Goal: Answer question/provide support: Share knowledge or assist other users

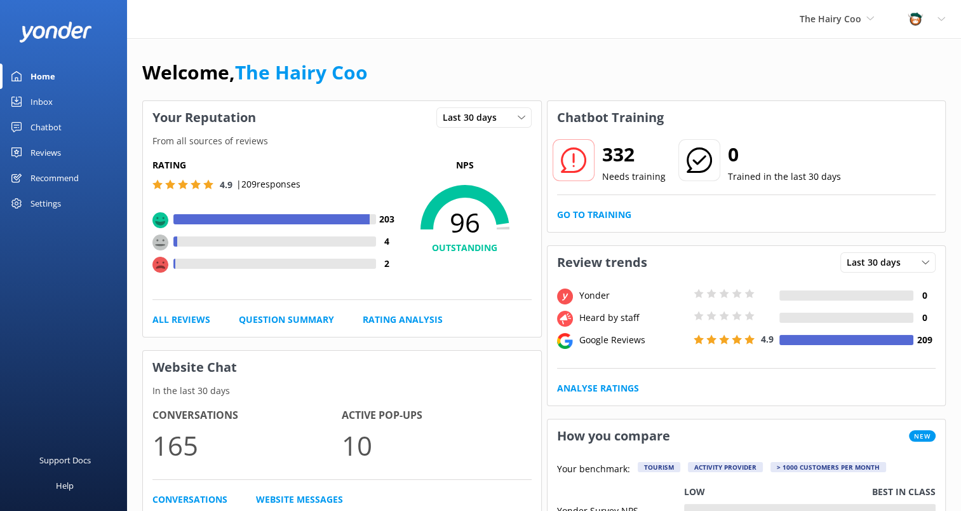
click at [44, 98] on div "Inbox" at bounding box center [41, 101] width 22 height 25
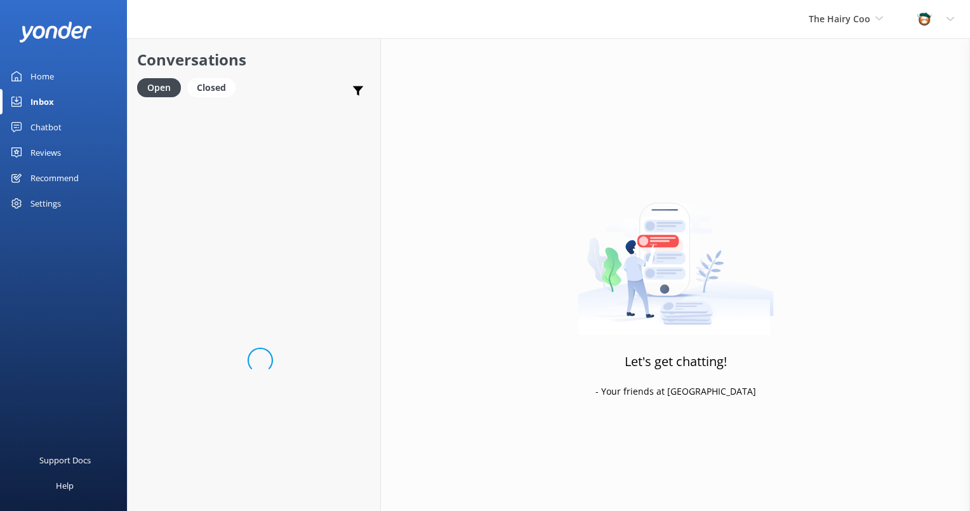
click at [43, 126] on div "Chatbot" at bounding box center [45, 126] width 31 height 25
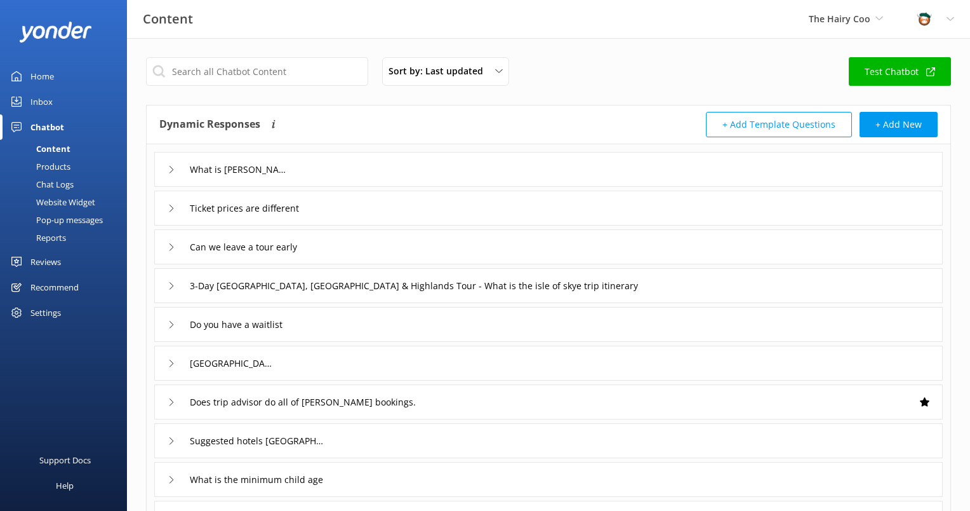
click at [41, 102] on div "Inbox" at bounding box center [41, 101] width 22 height 25
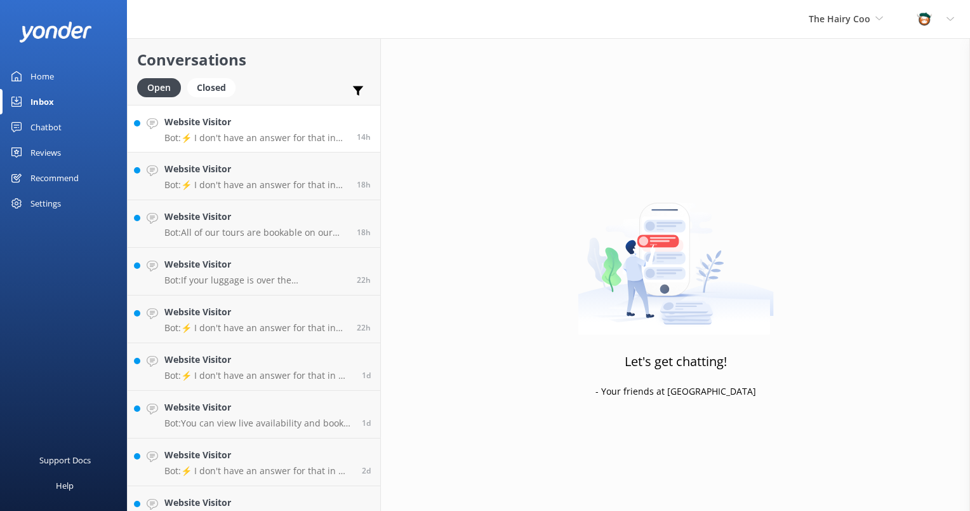
click at [225, 133] on p "Bot: ⚡ I don't have an answer for that in my knowledge base. Please try and rep…" at bounding box center [255, 137] width 183 height 11
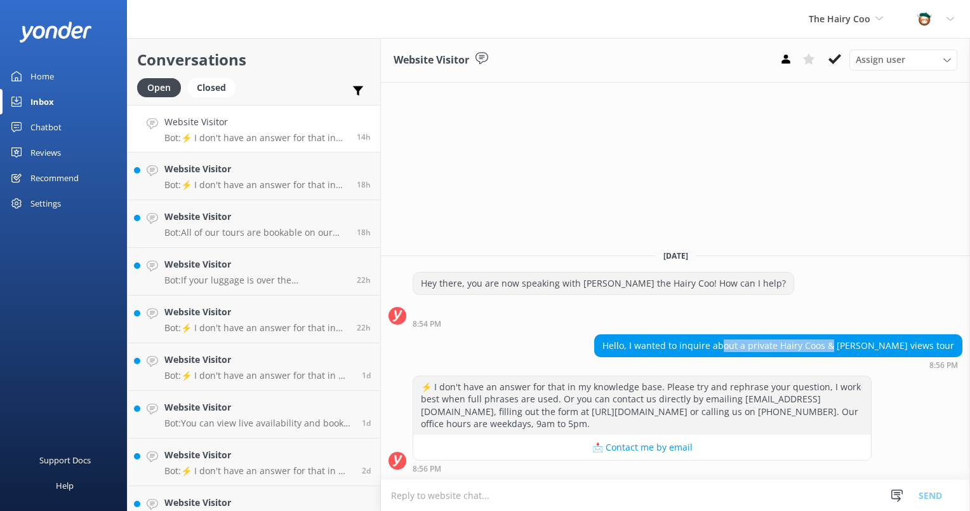
drag, startPoint x: 764, startPoint y: 347, endPoint x: 877, endPoint y: 344, distance: 112.4
click at [877, 344] on div "Hello, I wanted to inquire about a private Hairy Coos & [PERSON_NAME] views tour" at bounding box center [778, 346] width 367 height 22
click at [831, 62] on icon at bounding box center [835, 59] width 13 height 13
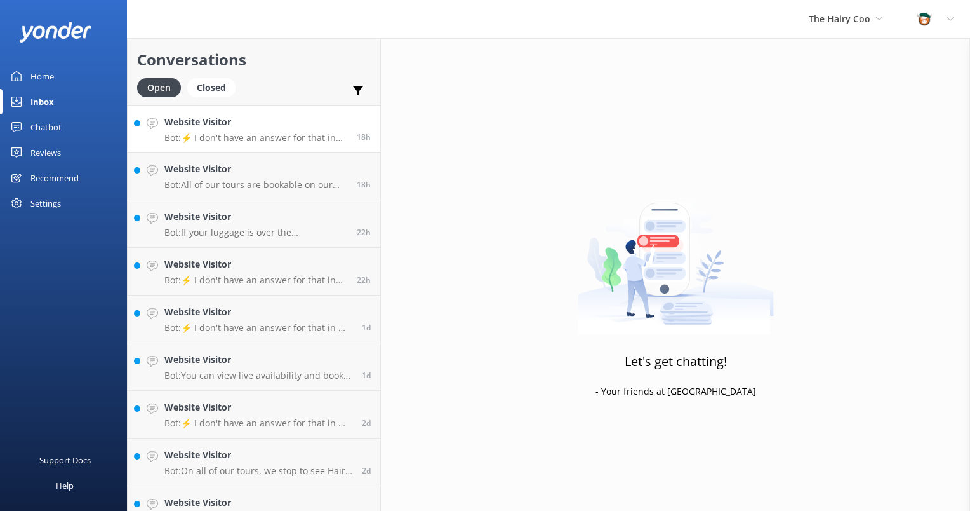
click at [274, 131] on div "Website Visitor Bot: ⚡ I don't have an answer for that in my knowledge base. Pl…" at bounding box center [255, 128] width 183 height 27
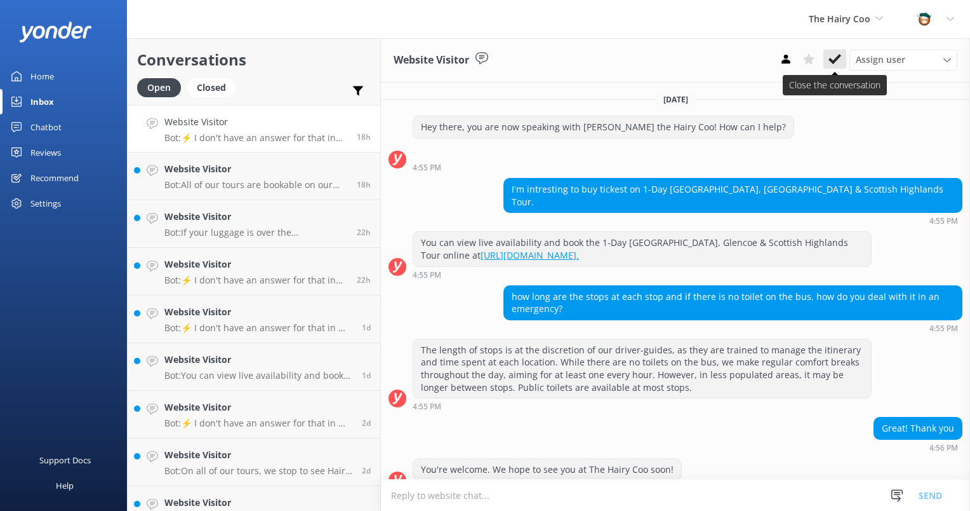
click at [832, 58] on icon at bounding box center [835, 59] width 13 height 13
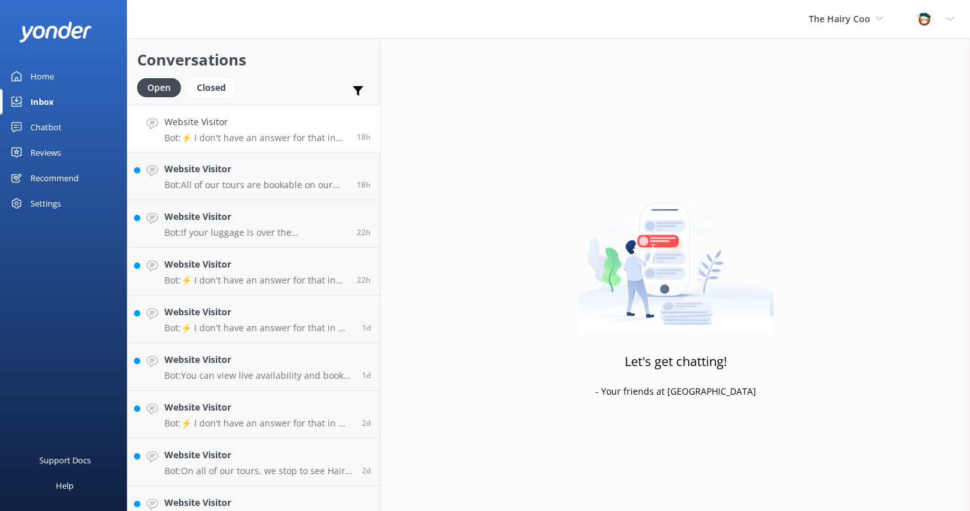
click at [210, 131] on div "Website Visitor Bot: ⚡ I don't have an answer for that in my knowledge base. Pl…" at bounding box center [255, 128] width 183 height 27
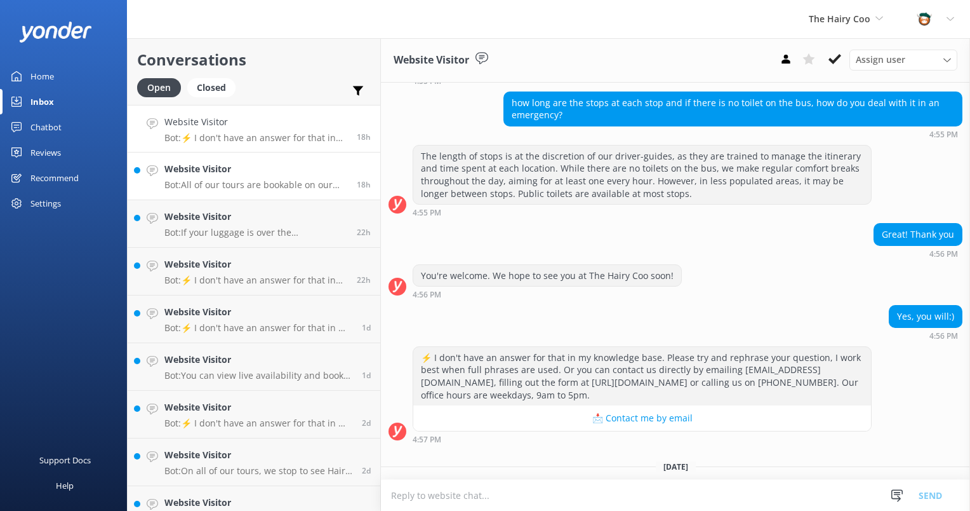
scroll to position [210, 0]
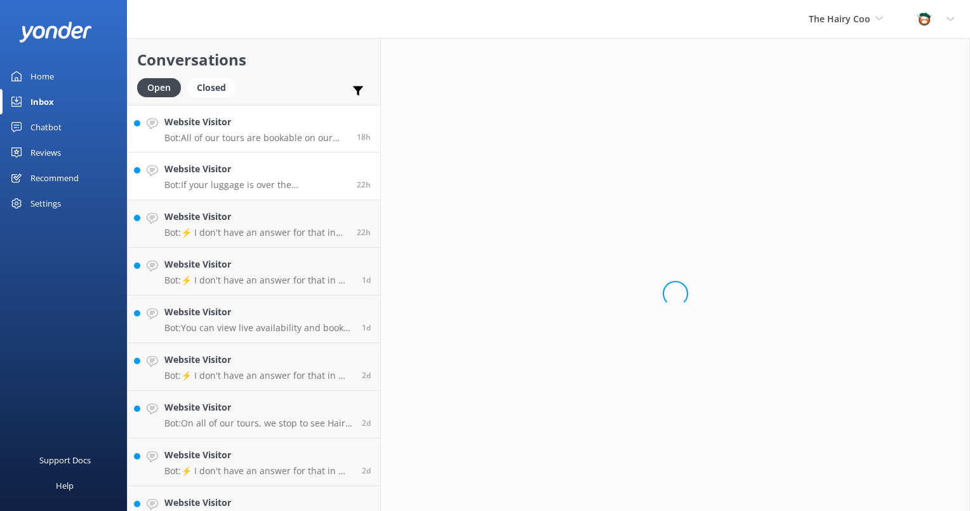
click at [262, 135] on p "Bot: All of our tours are bookable on our Hairy Coo website. Please visit the p…" at bounding box center [255, 137] width 183 height 11
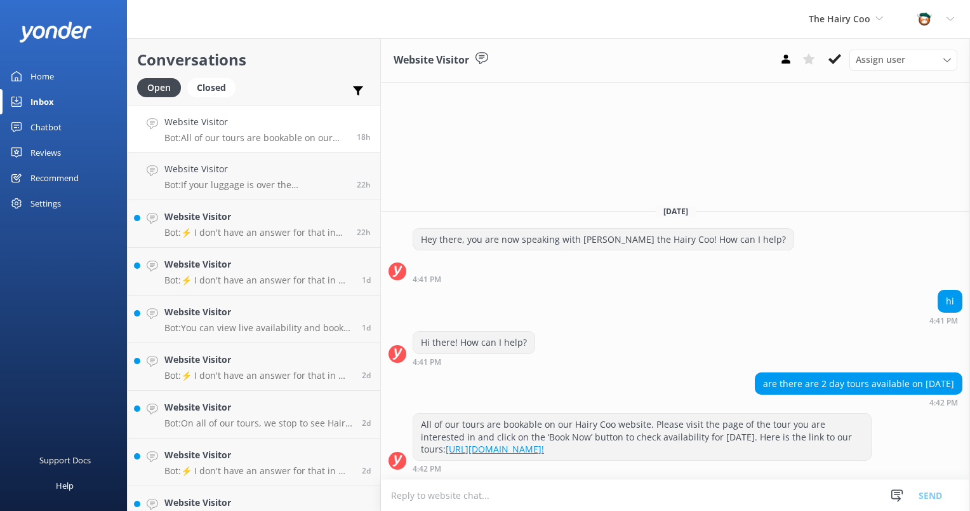
click at [236, 135] on p "Bot: All of our tours are bookable on our Hairy Coo website. Please visit the p…" at bounding box center [255, 137] width 183 height 11
click at [841, 60] on button at bounding box center [835, 59] width 23 height 19
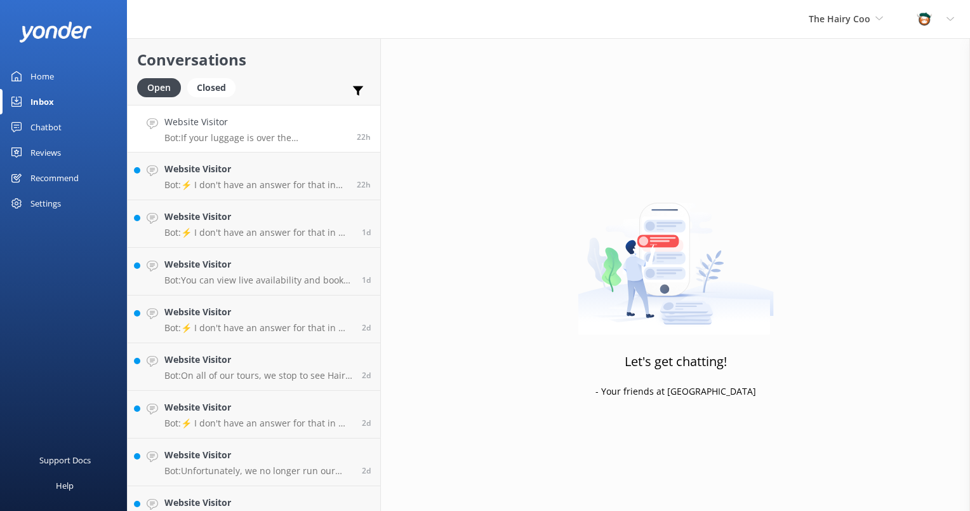
click at [239, 137] on p "Bot: If your luggage is over the recommended limit of 15kg, please reach out to…" at bounding box center [255, 137] width 183 height 11
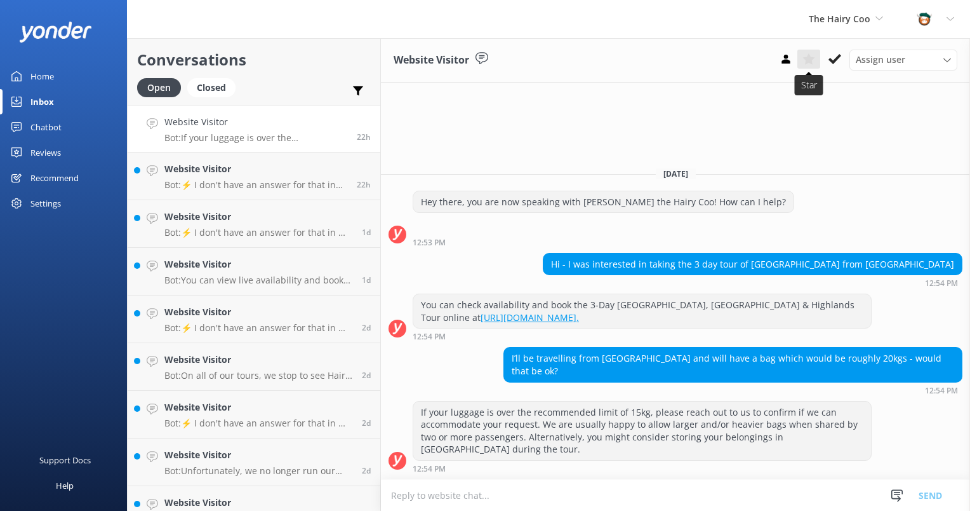
click at [838, 60] on icon at bounding box center [835, 59] width 13 height 13
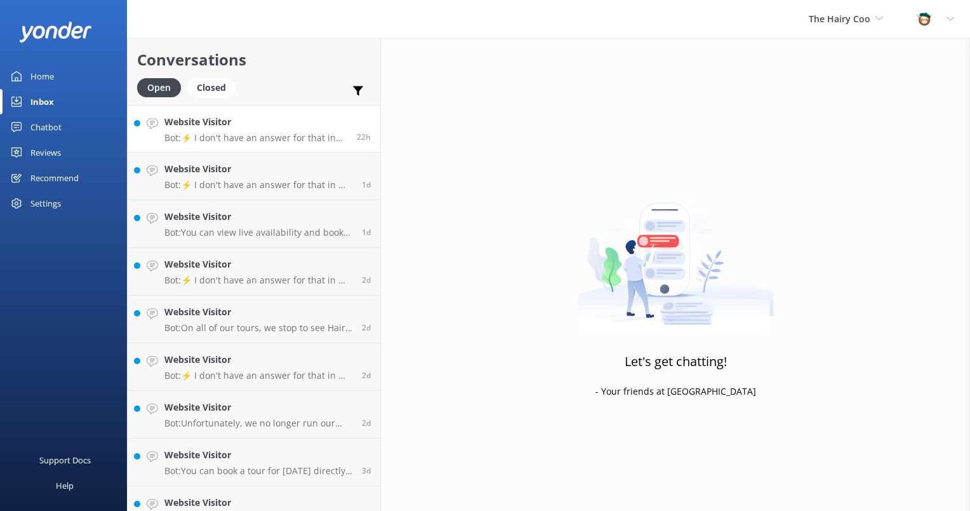
click at [217, 122] on h4 "Website Visitor" at bounding box center [255, 122] width 183 height 14
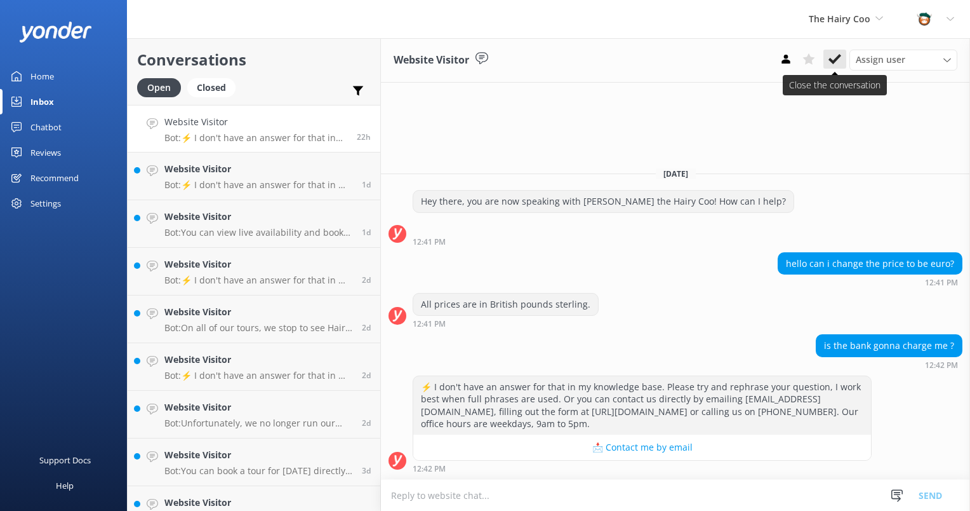
click at [838, 58] on use at bounding box center [835, 59] width 13 height 10
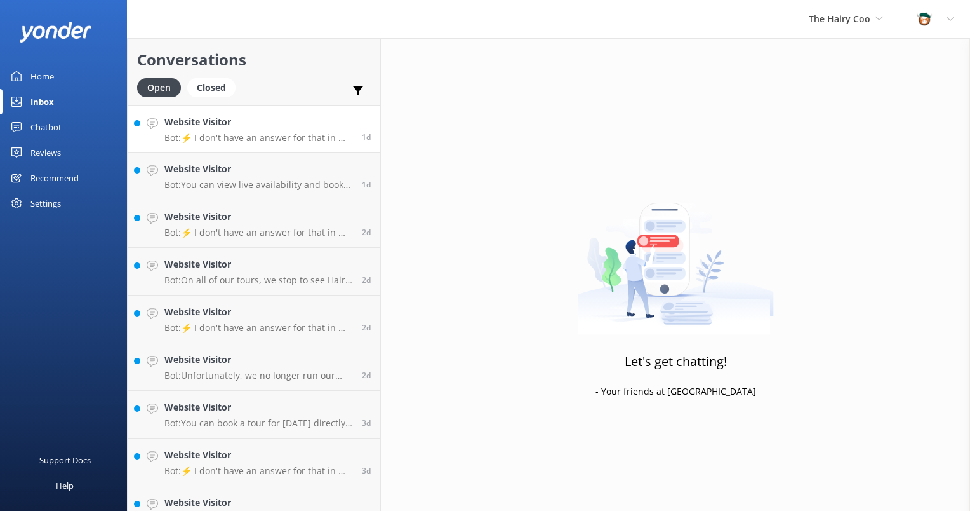
click at [266, 142] on p "Bot: ⚡ I don't have an answer for that in my knowledge base. Please try and rep…" at bounding box center [258, 137] width 188 height 11
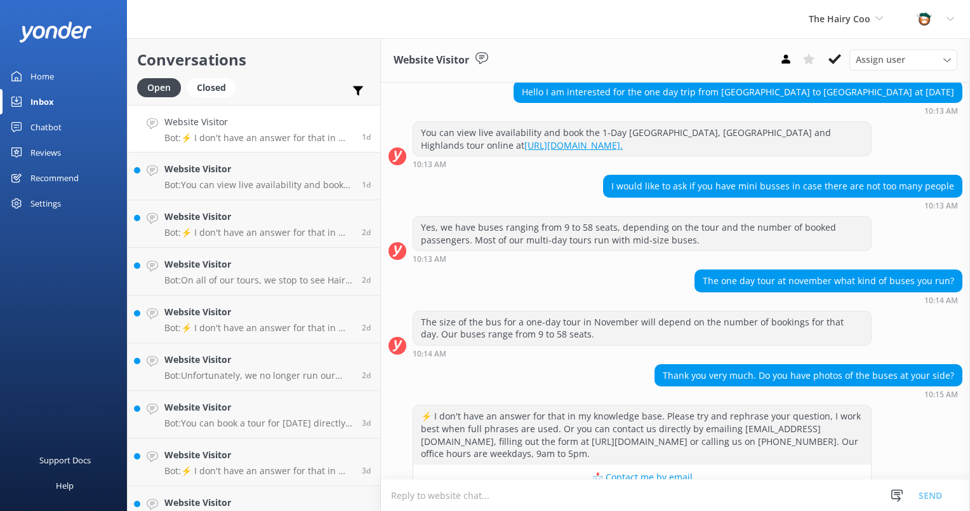
scroll to position [681, 0]
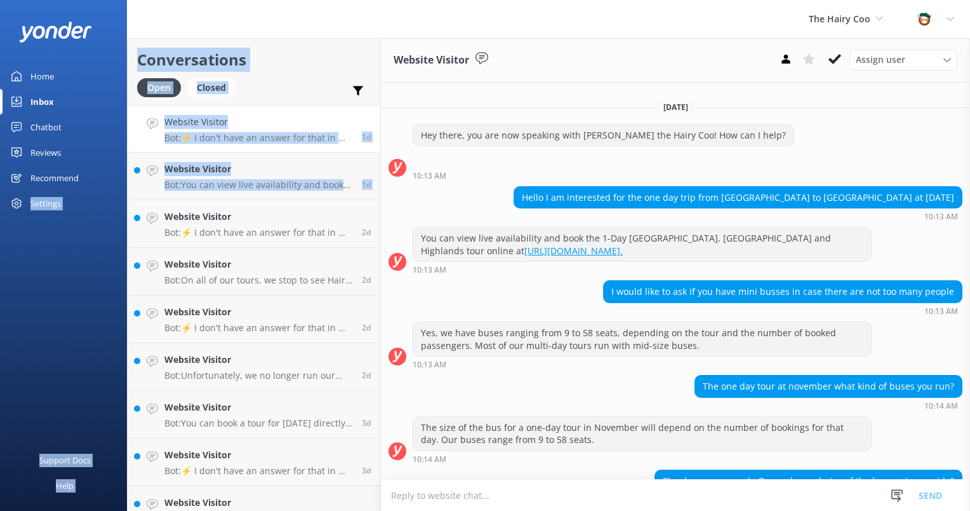
click at [0, 243] on html "The Hairy Coo The Hairy Coo (Not in use) The Hairy Coo Profile Settings Logout …" at bounding box center [485, 255] width 970 height 511
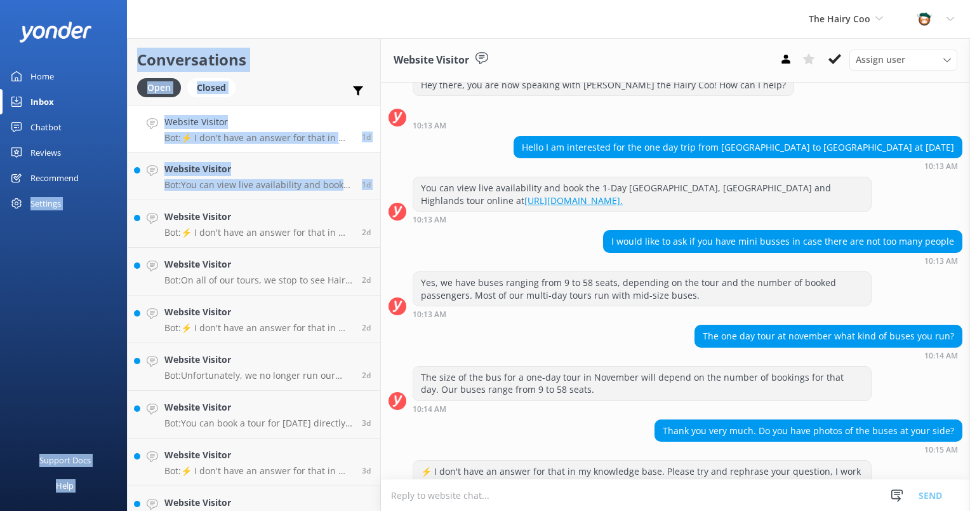
scroll to position [786, 0]
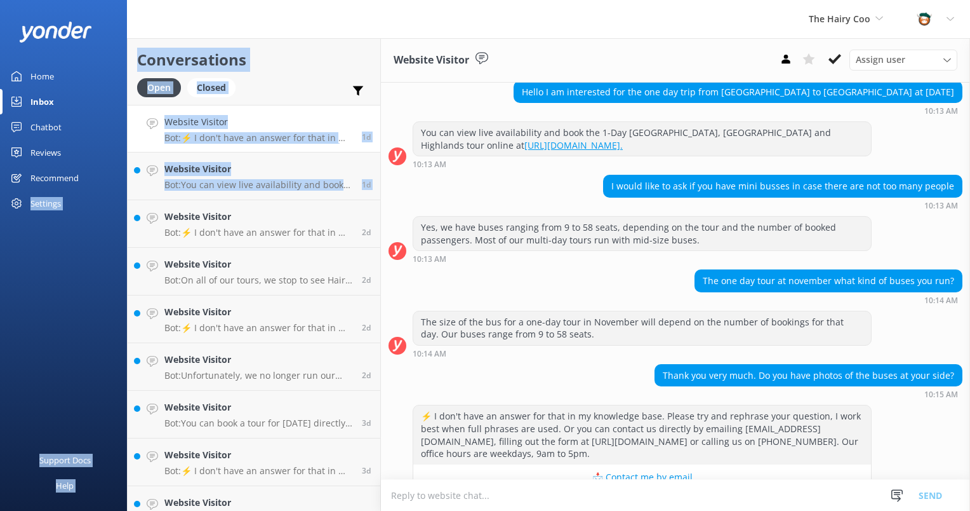
click at [525, 418] on div "⚡ I don't have an answer for that in my knowledge base. Please try and rephrase…" at bounding box center [642, 434] width 458 height 58
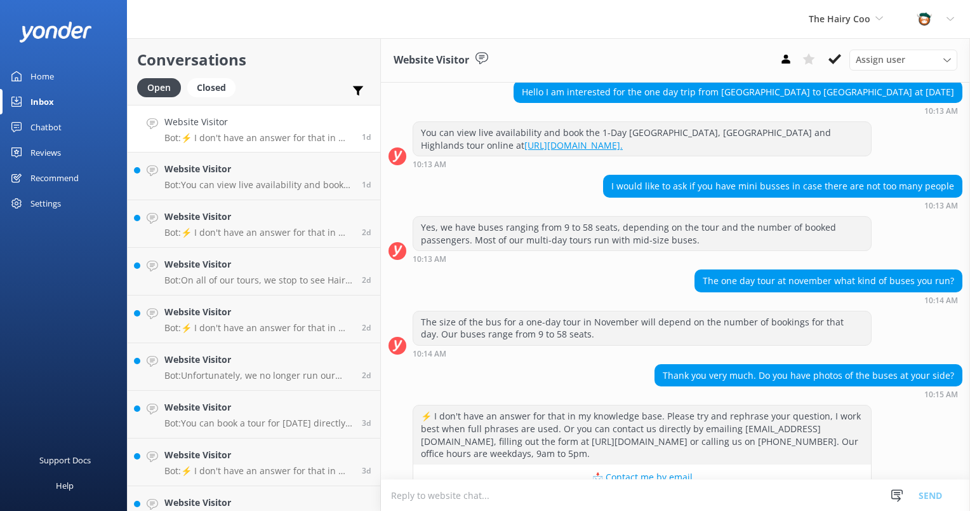
click at [238, 142] on p "Bot: ⚡ I don't have an answer for that in my knowledge base. Please try and rep…" at bounding box center [258, 137] width 188 height 11
click at [841, 57] on icon at bounding box center [835, 59] width 13 height 13
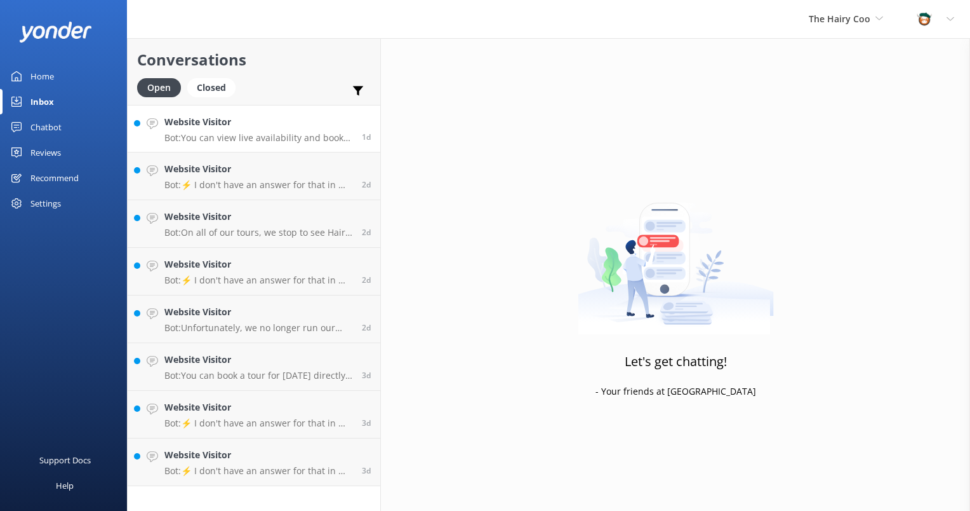
click at [253, 130] on div "Website Visitor Bot: You can view live availability and book the 1-Day [GEOGRAP…" at bounding box center [258, 128] width 188 height 27
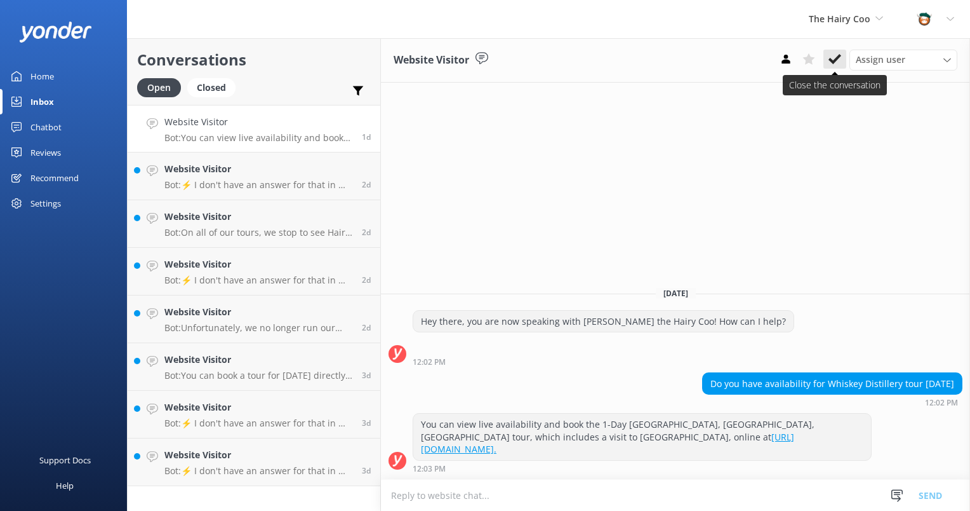
click at [834, 58] on icon at bounding box center [835, 59] width 13 height 13
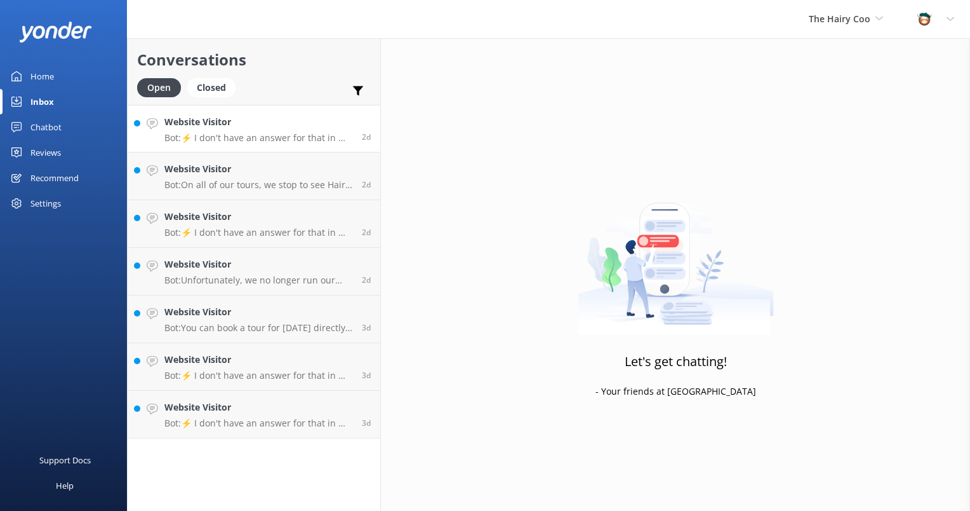
click at [266, 135] on p "Bot: ⚡ I don't have an answer for that in my knowledge base. Please try and rep…" at bounding box center [258, 137] width 188 height 11
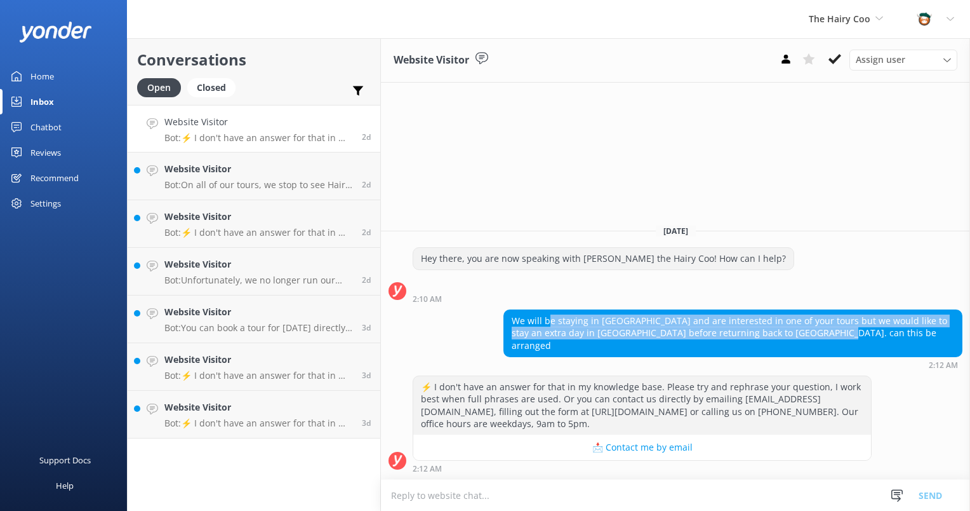
drag, startPoint x: 549, startPoint y: 333, endPoint x: 799, endPoint y: 345, distance: 250.5
click at [799, 345] on div "We will be staying in [GEOGRAPHIC_DATA] and are interested in one of your tours…" at bounding box center [733, 333] width 458 height 46
drag, startPoint x: 799, startPoint y: 345, endPoint x: 789, endPoint y: 346, distance: 10.8
click at [789, 346] on div "We will be staying in [GEOGRAPHIC_DATA] and are interested in one of your tours…" at bounding box center [733, 333] width 458 height 46
click at [778, 340] on div "We will be staying in [GEOGRAPHIC_DATA] and are interested in one of your tours…" at bounding box center [733, 333] width 458 height 46
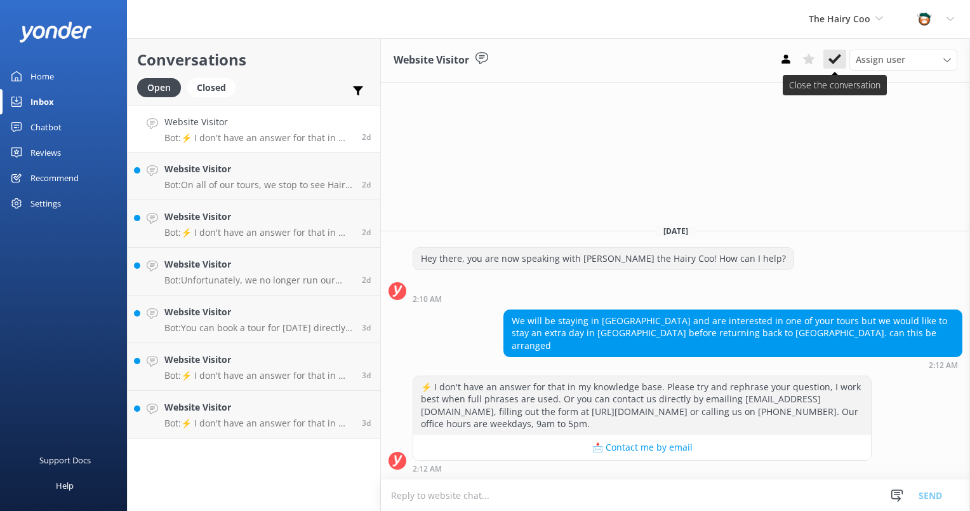
click at [830, 59] on use at bounding box center [835, 59] width 13 height 10
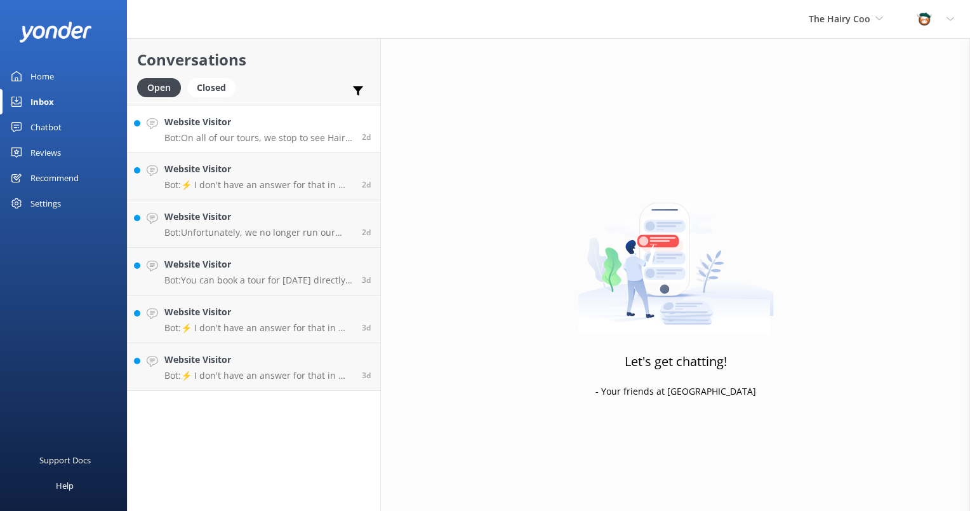
click at [237, 134] on p "Bot: On all of our tours, we stop to see Hairy Coos. However, during the winter…" at bounding box center [258, 137] width 188 height 11
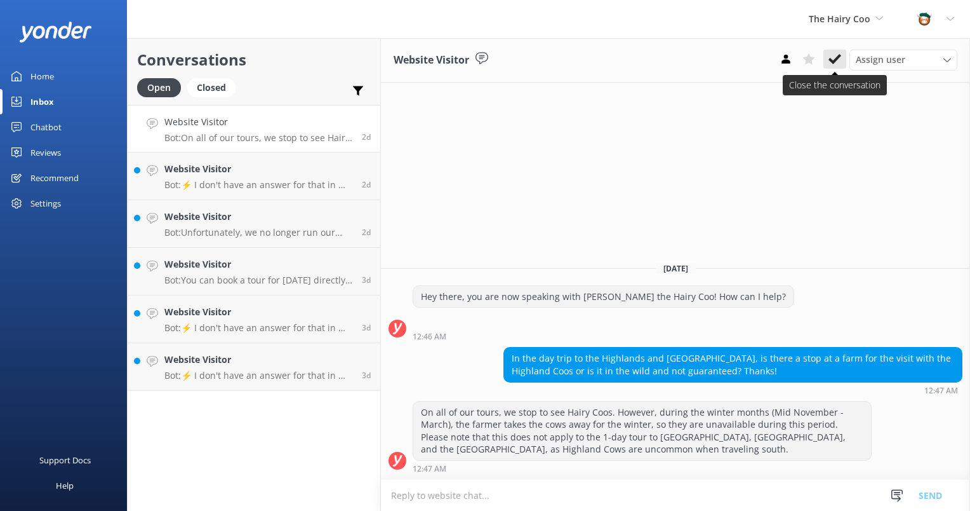
click at [838, 58] on use at bounding box center [835, 59] width 13 height 10
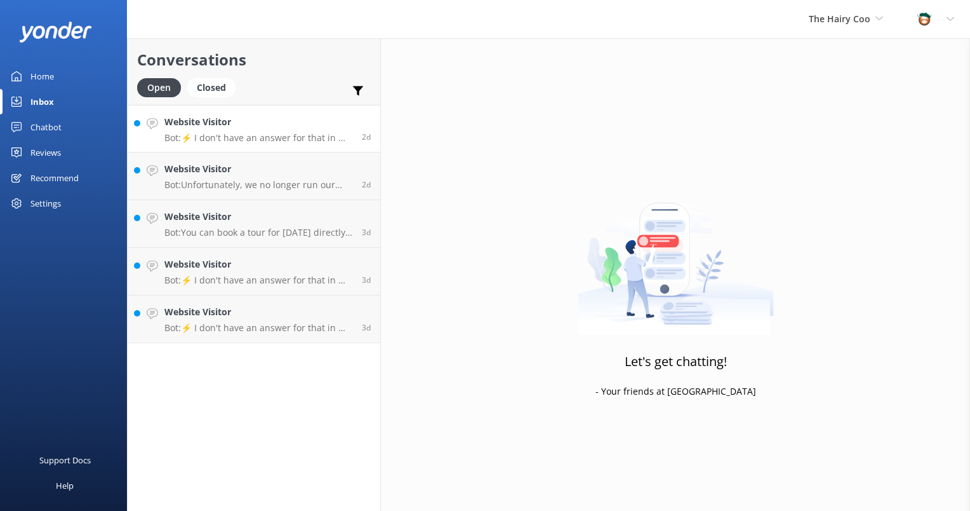
click at [249, 129] on div "Website Visitor Bot: ⚡ I don't have an answer for that in my knowledge base. Pl…" at bounding box center [258, 128] width 188 height 27
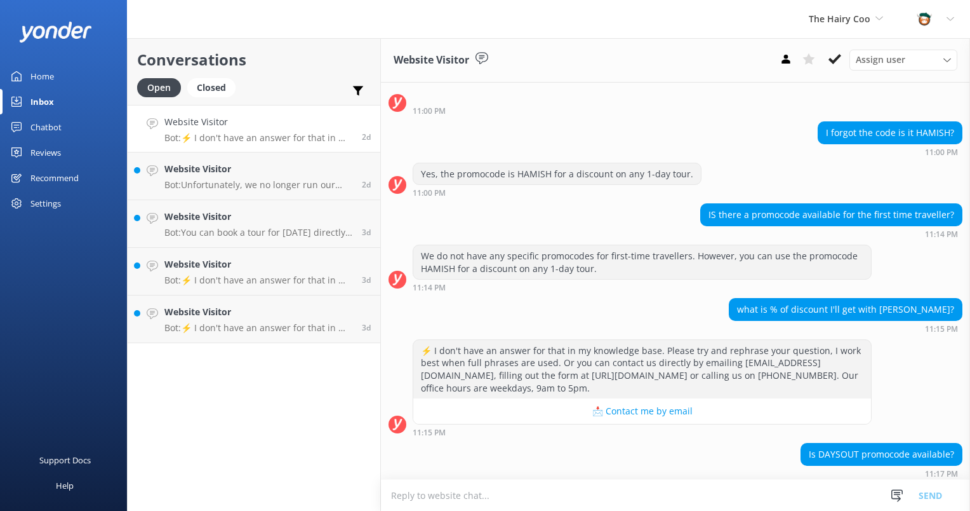
scroll to position [163, 0]
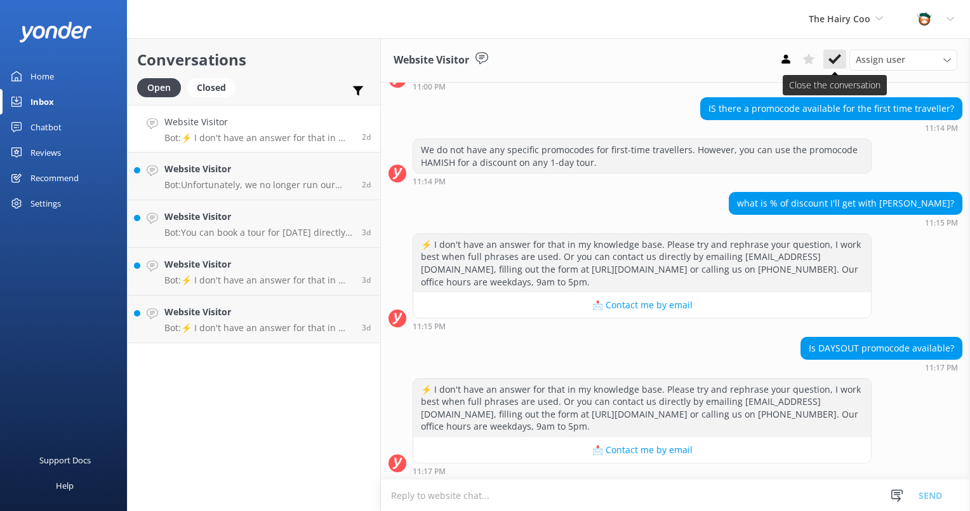
click at [839, 62] on icon at bounding box center [835, 59] width 13 height 13
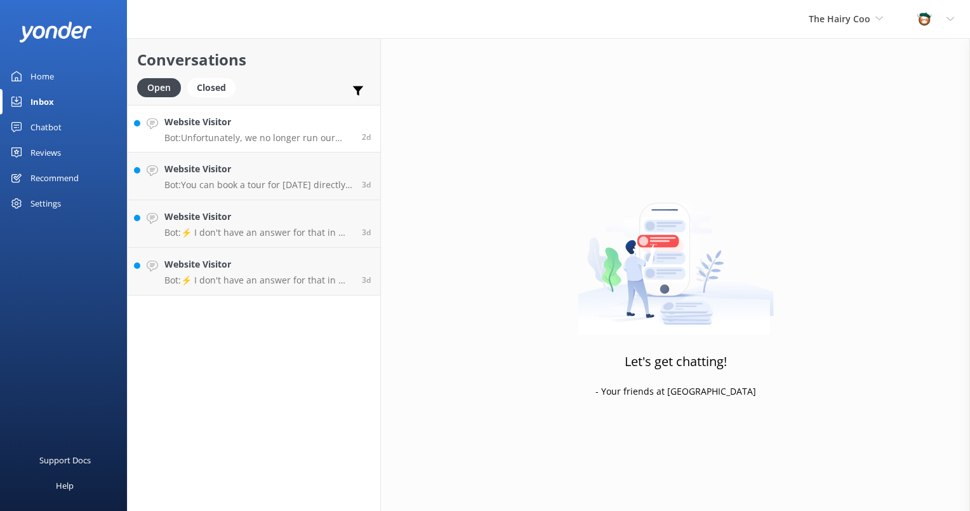
click at [259, 135] on p "Bot: Unfortunately, we no longer run our free tour. You can book our 1-Day Loch…" at bounding box center [258, 137] width 188 height 11
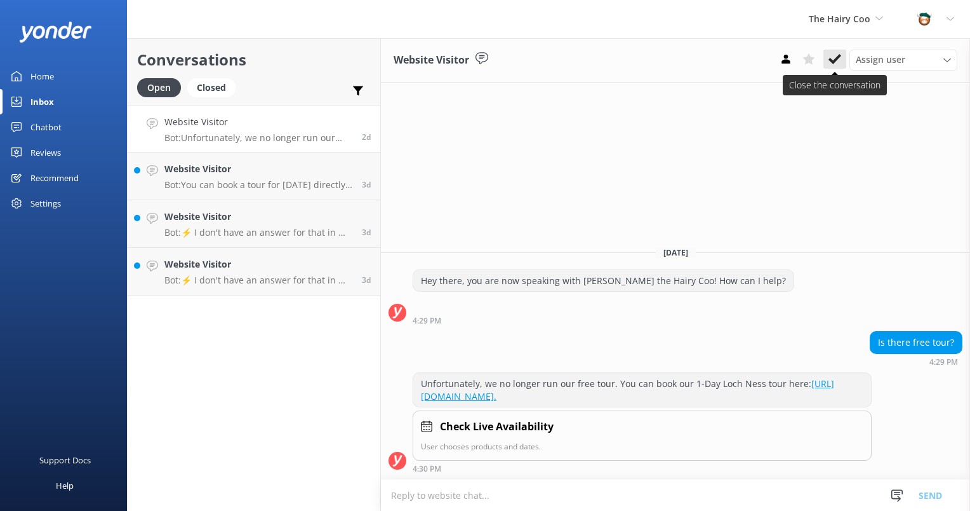
click at [838, 57] on use at bounding box center [835, 59] width 13 height 10
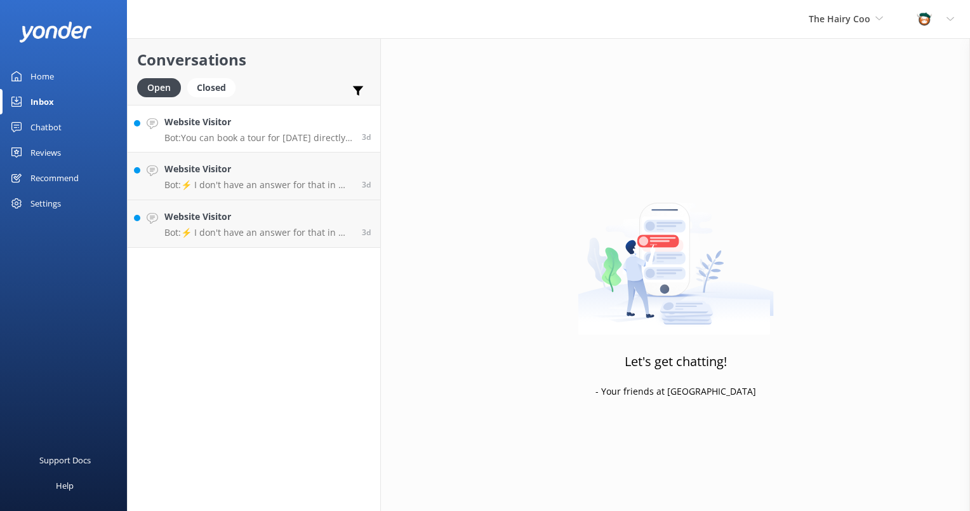
click at [259, 135] on p "Bot: You can book a tour for [DATE] directly on our website. Please visit [URL]…" at bounding box center [258, 137] width 188 height 11
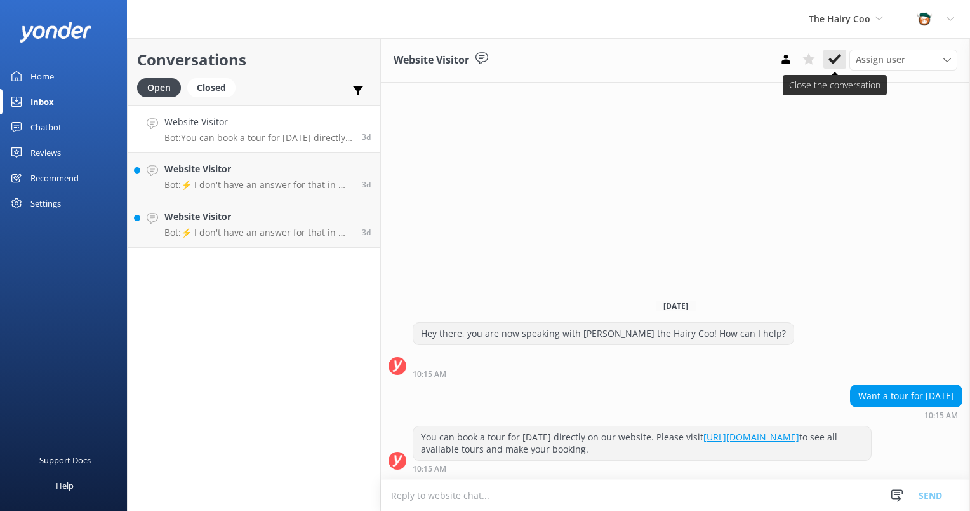
click at [837, 63] on icon at bounding box center [835, 59] width 13 height 13
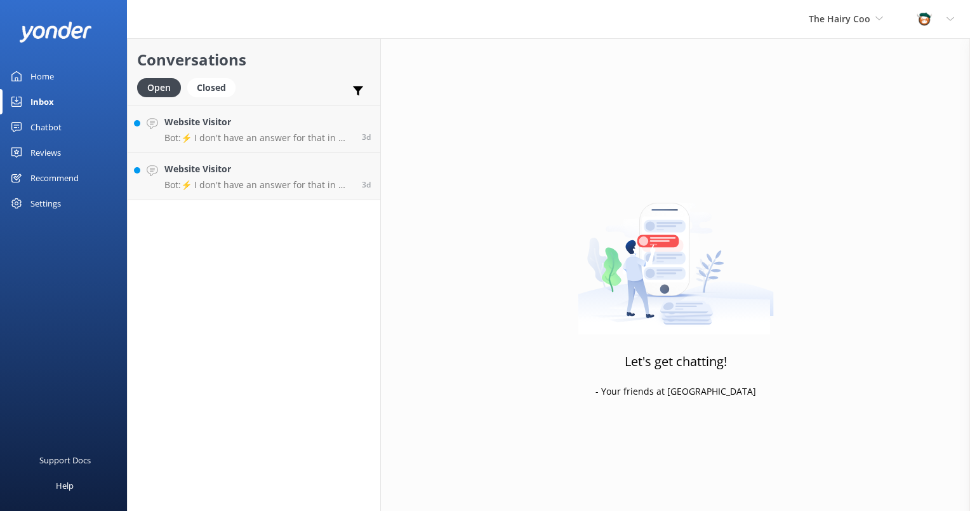
click at [230, 130] on div "Website Visitor Bot: ⚡ I don't have an answer for that in my knowledge base. Pl…" at bounding box center [258, 128] width 188 height 27
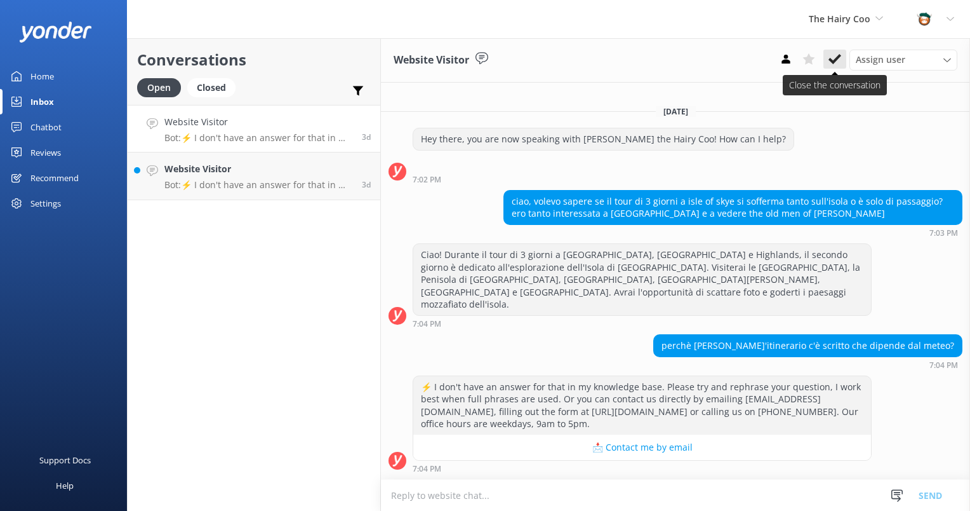
click at [834, 62] on use at bounding box center [835, 59] width 13 height 10
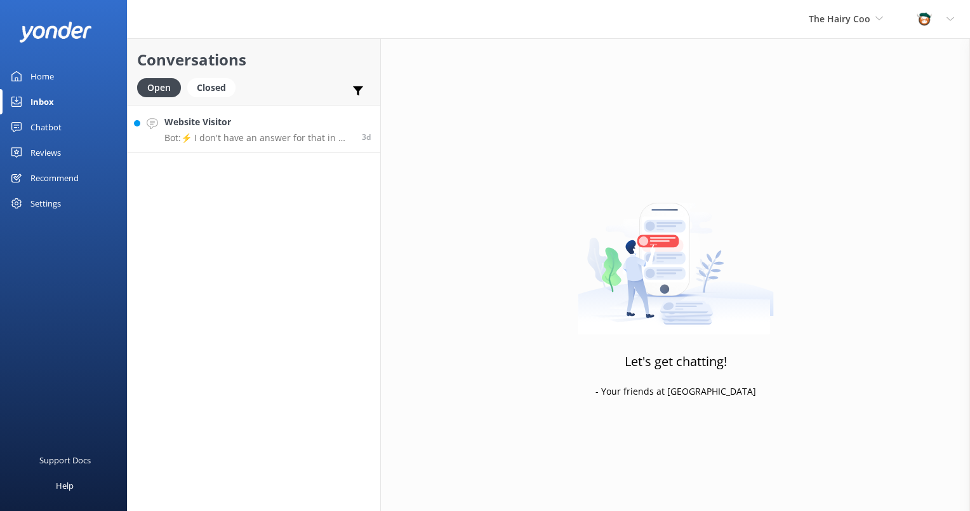
click at [229, 130] on div "Website Visitor Bot: ⚡ I don't have an answer for that in my knowledge base. Pl…" at bounding box center [258, 128] width 188 height 27
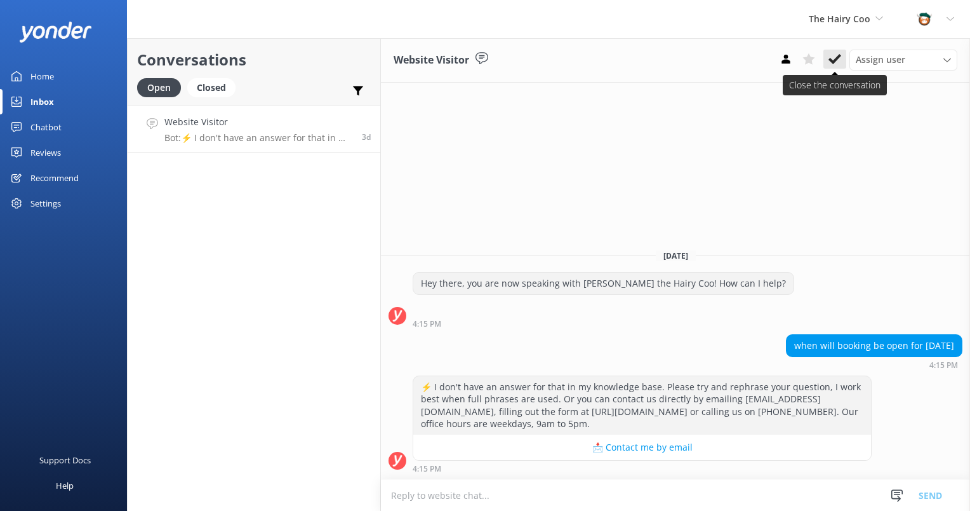
click at [836, 61] on icon at bounding box center [835, 59] width 13 height 13
